Goal: Navigation & Orientation: Go to known website

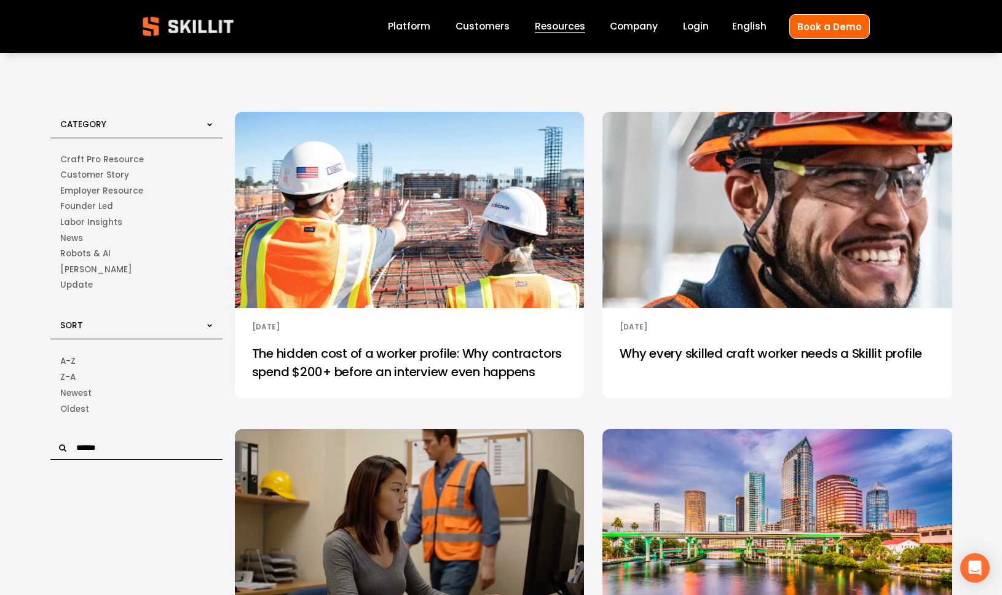
click at [189, 26] on img at bounding box center [188, 26] width 112 height 37
